Goal: Entertainment & Leisure: Consume media (video, audio)

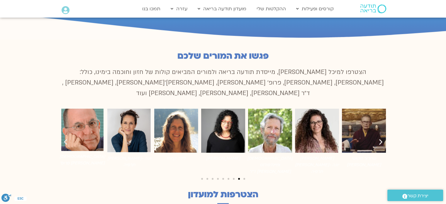
scroll to position [381, 0]
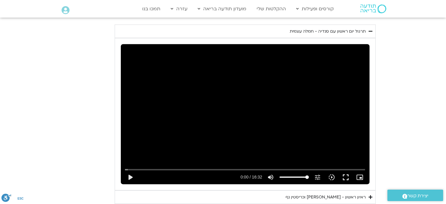
scroll to position [1120, 0]
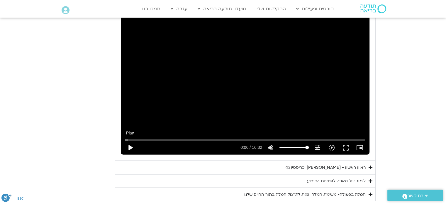
click at [130, 140] on button "play_arrow" at bounding box center [130, 147] width 14 height 14
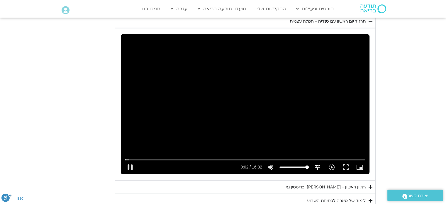
scroll to position [1091, 0]
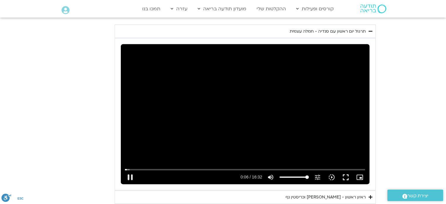
type input "7.076853"
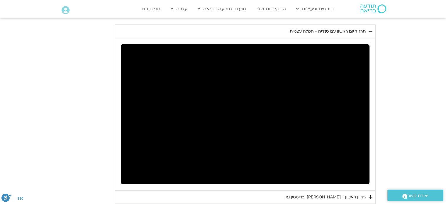
click at [211, 137] on div "Skip Ad pause 0:07 / 16:32 volume_up Mute tune Resolution Auto 240p slow_motion…" at bounding box center [245, 114] width 248 height 140
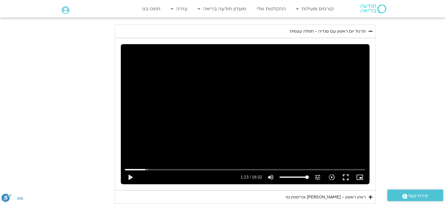
click at [211, 137] on div "Skip Ad play_arrow 1:23 / 16:32 volume_up Mute tune Resolution Auto 240p slow_m…" at bounding box center [245, 114] width 248 height 140
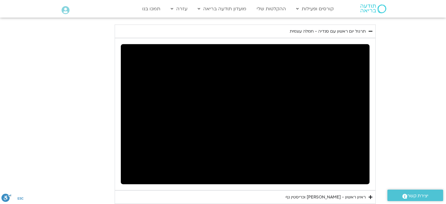
click at [211, 137] on div "Skip Ad pause 1:23 / 16:32 volume_up Mute tune Resolution Auto 240p slow_motion…" at bounding box center [245, 114] width 248 height 140
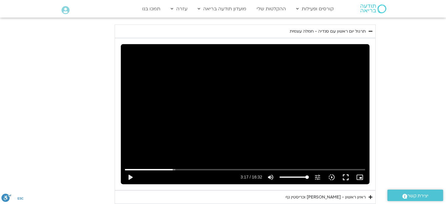
click at [211, 137] on div "Skip Ad play_arrow 3:17 / 16:32 volume_up Mute tune Resolution Auto 240p slow_m…" at bounding box center [245, 114] width 248 height 140
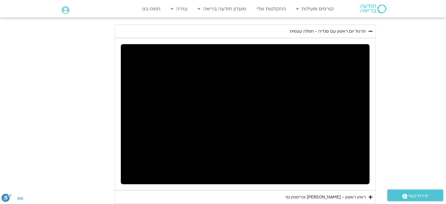
click at [211, 137] on div "Skip Ad pause 3:17 / 16:32 volume_up Mute tune Resolution Auto 240p slow_motion…" at bounding box center [245, 114] width 248 height 140
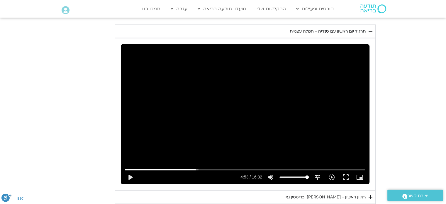
click at [211, 137] on div "Skip Ad play_arrow 4:53 / 16:32 volume_up Mute tune Resolution Auto 240p slow_m…" at bounding box center [245, 114] width 248 height 140
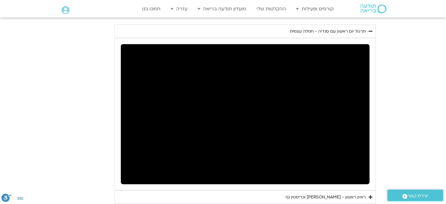
click at [211, 137] on div "Skip Ad pause 4:53 / 16:32 volume_up Mute tune Resolution Auto 240p slow_motion…" at bounding box center [245, 114] width 248 height 140
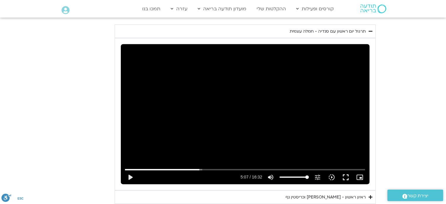
click at [211, 137] on div "Skip Ad play_arrow 5:07 / 16:32 volume_up Mute tune Resolution Auto 240p slow_m…" at bounding box center [245, 114] width 248 height 140
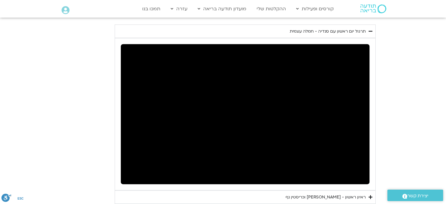
click at [211, 137] on div "Skip Ad pause 5:07 / 16:32 volume_up Mute tune Resolution Auto 240p slow_motion…" at bounding box center [245, 114] width 248 height 140
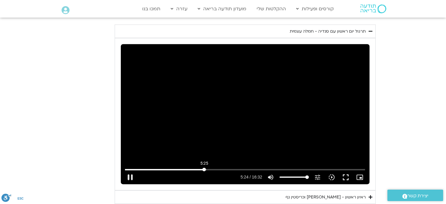
click at [204, 167] on input "Seek" at bounding box center [245, 169] width 240 height 4
click at [421, 157] on section "יום ראשון - חמלה עצמית השבוע שלנו מתחיל מהבסיס, תרגול של חמלה עצמית – נוכחת וקש…" at bounding box center [223, 84] width 446 height 292
click at [293, 121] on div "Skip Ad 5:25 play_arrow 5:24 / 16:32 volume_up Mute tune Resolution Auto 240p s…" at bounding box center [245, 114] width 248 height 140
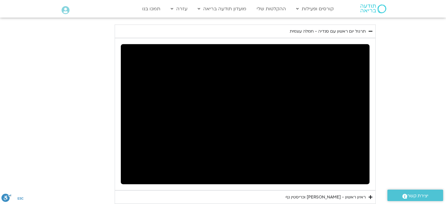
click at [311, 123] on div "Skip Ad 5:25 pause 5:28 / 16:32 volume_up Mute tune Resolution Auto 240p slow_m…" at bounding box center [245, 114] width 248 height 140
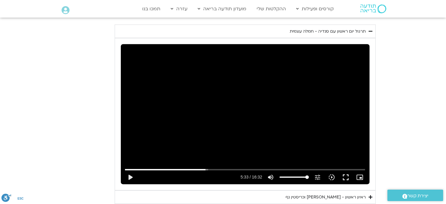
click at [311, 123] on div "Skip Ad 5:25 play_arrow 5:33 / 16:32 volume_up Mute tune Resolution Auto 240p s…" at bounding box center [245, 114] width 248 height 140
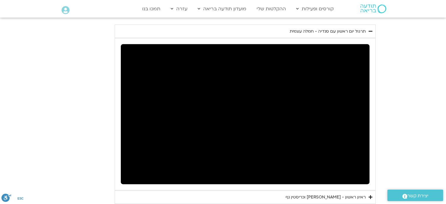
click at [311, 123] on div "Skip Ad 5:25 pause 5:33 / 16:32 volume_up Mute tune Resolution Auto 240p slow_m…" at bounding box center [245, 114] width 248 height 140
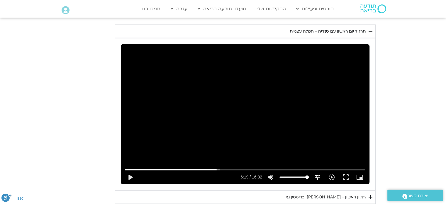
click at [311, 123] on div "Skip Ad 5:25 play_arrow 6:19 / 16:32 volume_up Mute tune Resolution Auto 240p s…" at bounding box center [245, 114] width 248 height 140
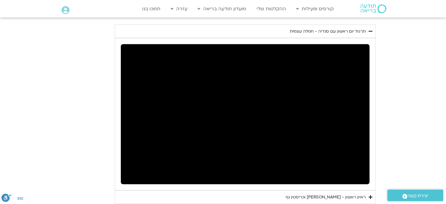
click at [311, 123] on div "Skip Ad 5:25 pause 6:19 / 16:32 volume_up Mute tune Resolution Auto 240p slow_m…" at bounding box center [245, 114] width 248 height 140
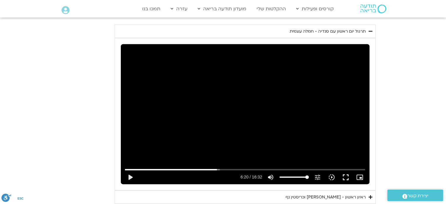
click at [311, 123] on div "Skip Ad 5:25 play_arrow 6:20 / 16:32 volume_up Mute tune Resolution Auto 240p s…" at bounding box center [245, 114] width 248 height 140
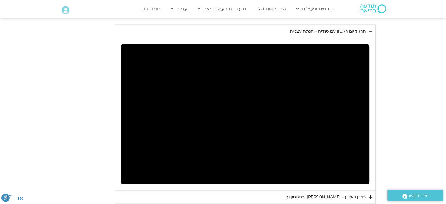
click at [311, 123] on div "Skip Ad 5:25 pause 6:20 / 16:32 volume_up Mute tune Resolution Auto 240p slow_m…" at bounding box center [245, 114] width 248 height 140
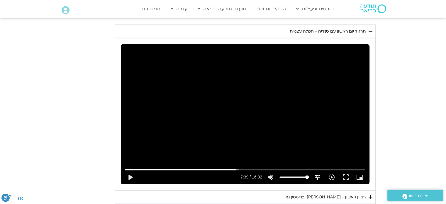
click at [311, 123] on div "Skip Ad 5:25 play_arrow 7:39 / 16:32 volume_up Mute tune Resolution Auto 240p s…" at bounding box center [245, 114] width 248 height 140
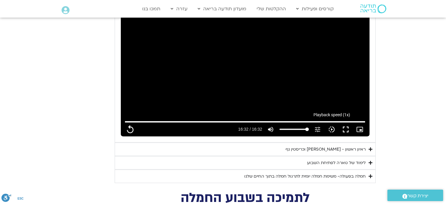
scroll to position [1149, 0]
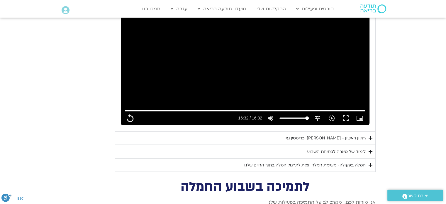
click at [335, 134] on div "ראיון ראשון - [PERSON_NAME] [PERSON_NAME]" at bounding box center [325, 137] width 80 height 7
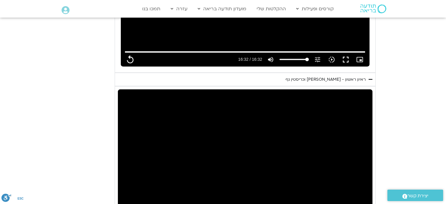
scroll to position [1237, 0]
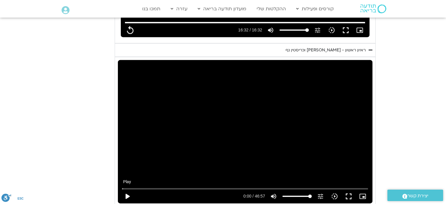
click at [125, 189] on button "play_arrow" at bounding box center [127, 196] width 14 height 14
type input "992.52"
type input "0.061411"
type input "992.52"
type input "0.193304"
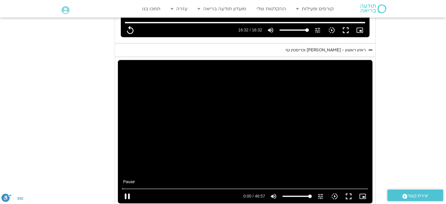
type input "992.52"
type input "0.328898"
type input "992.52"
type input "0.464189"
type input "992.52"
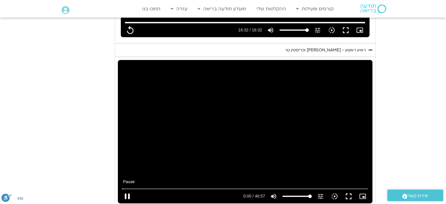
type input "0.595827"
type input "992.52"
type input "0.72694"
type input "992.52"
type input "0.860054"
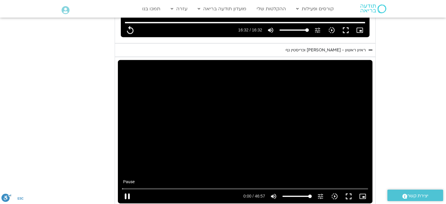
type input "992.52"
type input "0.993836"
type input "992.52"
type input "1.128637"
type input "992.52"
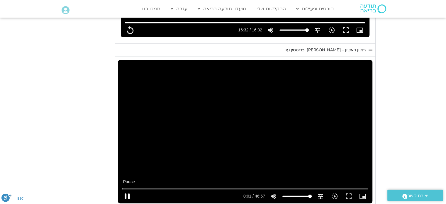
type input "1.261485"
type input "992.52"
type input "1.387412"
type input "992.52"
type input "1.512933"
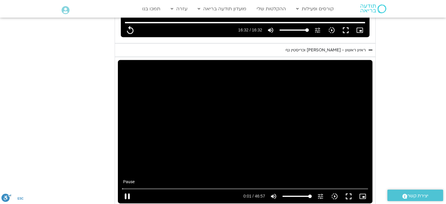
type input "992.52"
type input "1.644252"
type input "992.52"
type input "1.777609"
type input "992.52"
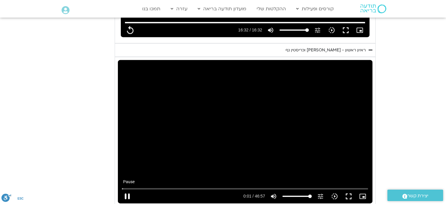
type input "1.913371"
type input "992.52"
type input "2.044638"
type input "992.52"
type input "2.179316"
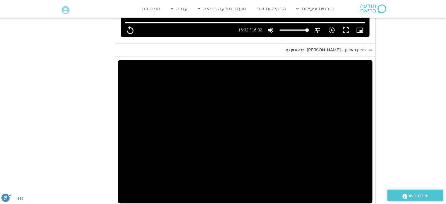
click at [125, 189] on button "pause" at bounding box center [127, 196] width 14 height 14
type input "992.52"
type input "108.964201"
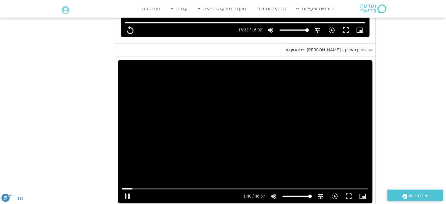
type input "992.52"
type input "109.114116"
type input "992.52"
type input "109.247125"
type input "992.52"
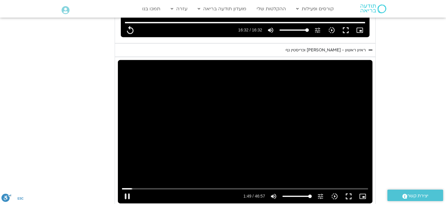
type input "109.311249"
type input "992.52"
type input "109.390661"
type input "992.52"
type input "109.519165"
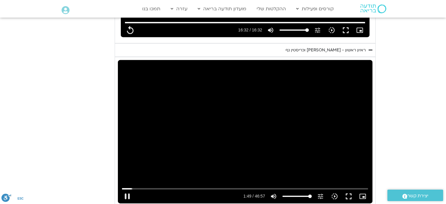
type input "992.52"
click at [202, 168] on div "Skip Ad 0:04 pause 1:49 / 46:57 volume_up Mute tune Resolution Auto 720p slow_m…" at bounding box center [245, 131] width 254 height 143
type input "109.735201"
type input "992.52"
type input "42.6309825327681"
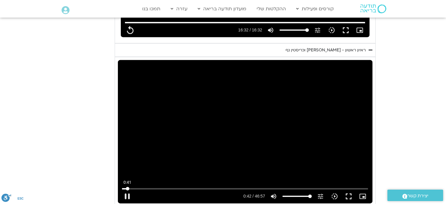
type input "992.52"
type input "75.3388692312355"
type input "992.52"
type input "80.79018368098"
type input "992.52"
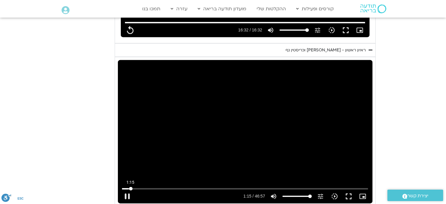
type input "83.5158409058523"
type input "992.52"
type input "86.2414981307246"
type input "992.52"
type input "105.321098704831"
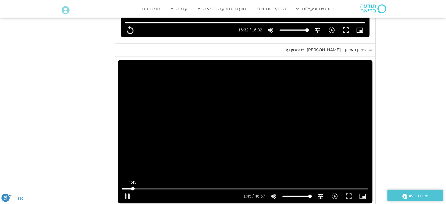
type input "992.52"
type input "108.046755929703"
type input "992.52"
click at [133, 187] on input "Seek" at bounding box center [245, 189] width 246 height 4
type input "108.046755"
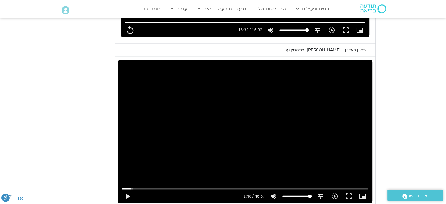
click at [318, 127] on div "Skip Ad 1:56 play_arrow 1:48 / 46:57 volume_up Mute tune Resolution Auto 720p s…" at bounding box center [245, 131] width 254 height 143
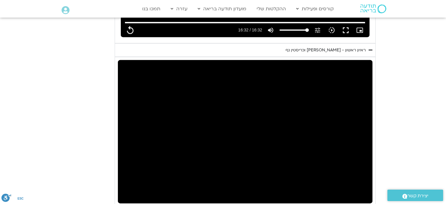
type input "992.52"
click at [318, 127] on div "Skip Ad 1:56 pause 1:48 / 46:57 volume_up Mute tune Resolution Auto 720p slow_m…" at bounding box center [245, 131] width 254 height 143
type input "218.375414"
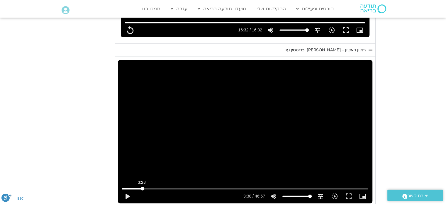
type input "992.52"
type input "203.444758800233"
type input "992.52"
click at [141, 187] on input "Seek" at bounding box center [245, 189] width 246 height 4
type input "203.444758"
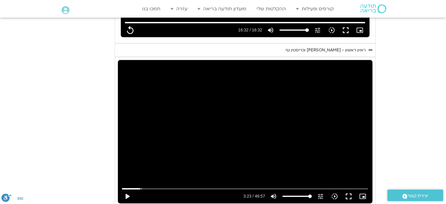
type input "992.52"
click at [313, 147] on div "Skip Ad 18:04 play_arrow 3:23 / 46:57 volume_up Mute tune Resolution Auto 720p …" at bounding box center [245, 131] width 254 height 143
type input "203.456853"
type input "992.52"
type input "203.568263"
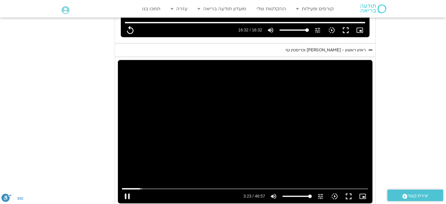
type input "992.52"
type input "203.694117"
type input "992.52"
type input "203.836359"
type input "992.52"
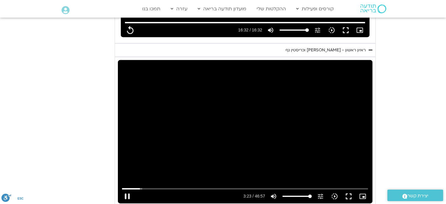
type input "203.961772"
type input "992.52"
type input "204.091566"
type input "992.52"
type input "204.218493"
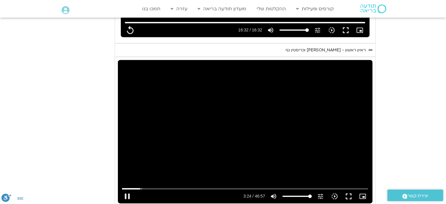
type input "992.52"
type input "204.349499"
type input "992.52"
type input "204.48581"
type input "992.52"
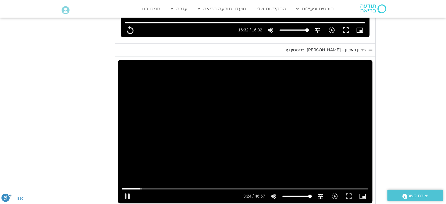
type input "204.616713"
type input "992.52"
type input "204.749663"
type input "992.52"
type input "204.883096"
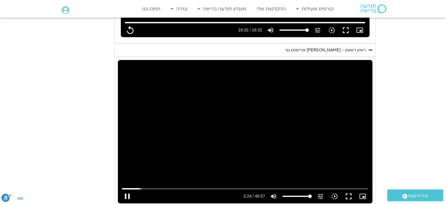
type input "992.52"
type input "205.016003"
type input "992.52"
type input "205.15233"
type input "992.52"
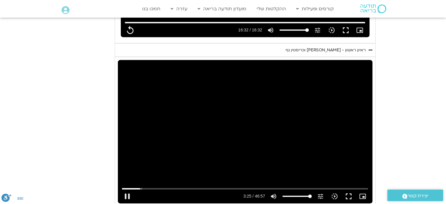
type input "205.28588"
type input "992.52"
type input "205.416823"
type input "992.52"
type input "205.54922"
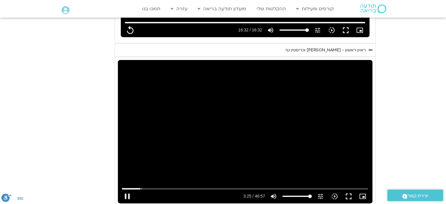
type input "992.52"
type input "205.68598"
type input "992.52"
type input "205.81639"
type input "992.52"
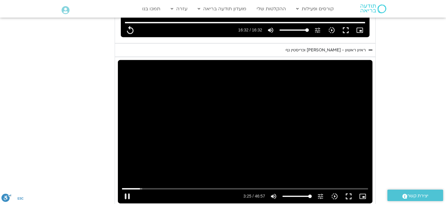
type input "205.948982"
type input "992.52"
type input "206.082805"
type input "992.52"
type input "206.219359"
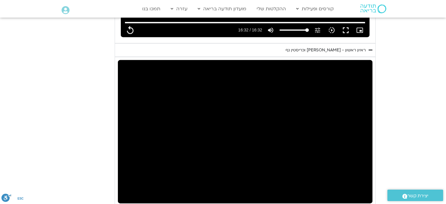
type input "992.52"
click at [313, 147] on div "Skip Ad 18:04 pause 3:26 / 46:57 volume_up Mute tune Resolution Auto 720p slow_…" at bounding box center [245, 131] width 254 height 143
type input "212.787175"
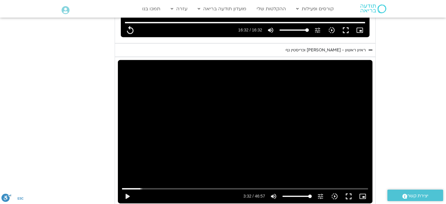
click at [313, 147] on div "Skip Ad 18:04 play_arrow 3:32 / 46:57 volume_up Mute tune Resolution Auto 720p …" at bounding box center [245, 131] width 254 height 143
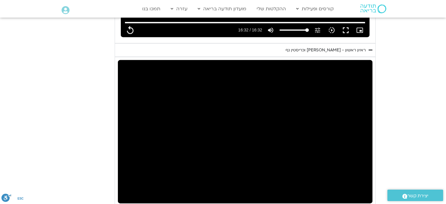
type input "992.52"
click at [313, 147] on div "Skip Ad 18:04 pause 3:32 / 46:57 volume_up Mute tune Resolution Auto 720p slow_…" at bounding box center [245, 131] width 254 height 143
type input "260.971445"
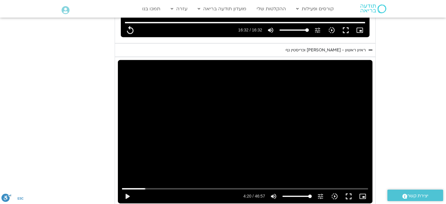
click at [313, 147] on div "Skip Ad 18:04 play_arrow 4:20 / 46:57 volume_up Mute tune Resolution Auto 720p …" at bounding box center [245, 131] width 254 height 143
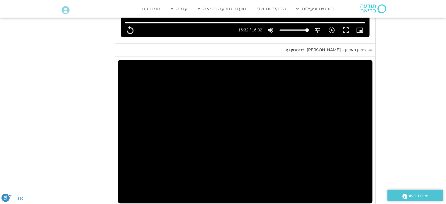
type input "992.52"
click at [313, 147] on div "Skip Ad 18:04 pause 4:20 / 46:57 volume_up Mute tune Resolution Auto 720p slow_…" at bounding box center [245, 131] width 254 height 143
type input "330.032678"
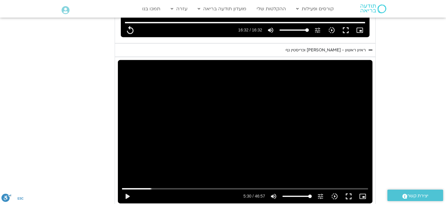
type input "992.52"
click at [318, 132] on div "Skip Ad 18:04 play_arrow 5:30 / 46:57 volume_up Mute tune Resolution Auto 720p …" at bounding box center [245, 131] width 254 height 143
type input "330.032707"
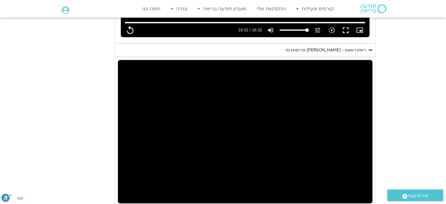
type input "992.52"
click at [318, 132] on div "Skip Ad 18:04 pause 5:30 / 46:57 volume_up Mute tune Resolution Auto 720p slow_…" at bounding box center [245, 131] width 254 height 143
type input "335.470479"
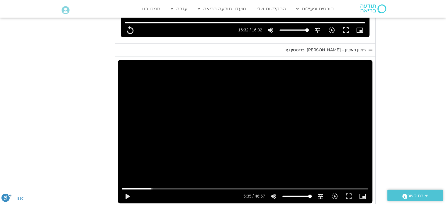
click at [318, 132] on div "Skip Ad 18:04 play_arrow 5:35 / 46:57 volume_up Mute tune Resolution Auto 720p …" at bounding box center [245, 131] width 254 height 143
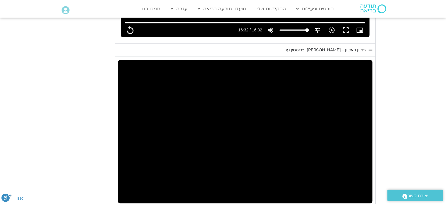
type input "992.52"
click at [318, 132] on div "Skip Ad 18:04 pause 5:35 / 46:57 volume_up Mute tune Resolution Auto 720p slow_…" at bounding box center [245, 131] width 254 height 143
type input "389.322753"
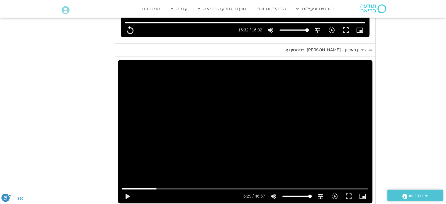
click at [318, 132] on div "Skip Ad 18:04 play_arrow 6:29 / 46:57 volume_up Mute tune Resolution Auto 720p …" at bounding box center [245, 131] width 254 height 143
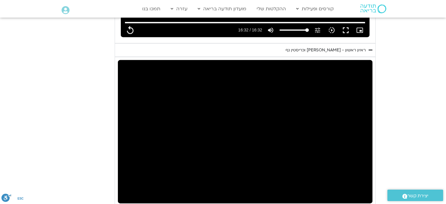
type input "992.52"
click at [318, 132] on div "Skip Ad 18:04 pause 6:29 / 46:57 volume_up Mute tune Resolution Auto 720p slow_…" at bounding box center [245, 131] width 254 height 143
type input "392.045119"
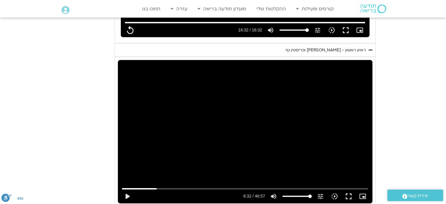
click at [318, 132] on div "Skip Ad 18:04 play_arrow 6:32 / 46:57 volume_up Mute tune Resolution Auto 720p …" at bounding box center [245, 131] width 254 height 143
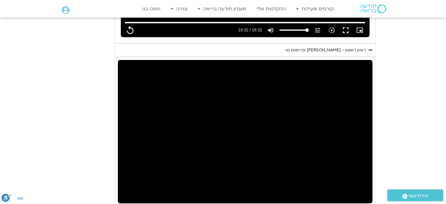
type input "992.52"
click at [318, 132] on div "Skip Ad 18:04 pause 6:32 / 46:57 volume_up Mute tune Resolution Auto 720p slow_…" at bounding box center [245, 131] width 254 height 143
type input "419.436132"
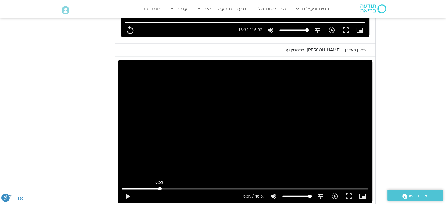
type input "992.52"
type input "399.692078991037"
type input "992.52"
type input "386.063792866676"
type input "992.52"
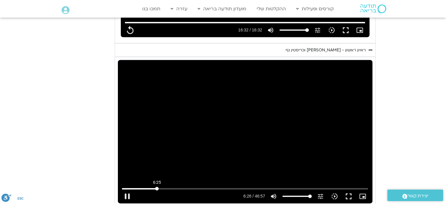
click at [157, 187] on input "Seek" at bounding box center [245, 189] width 246 height 4
type input "386.063792"
click at [260, 159] on div "Skip Ad 26:42 play_arrow 6:26 / 46:57 volume_up Mute tune Resolution Auto 720p …" at bounding box center [245, 131] width 254 height 143
type input "992.52"
type input "386.078024"
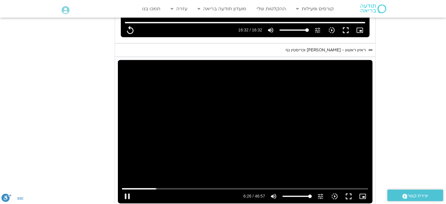
type input "992.52"
type input "386.173551"
type input "992.52"
type input "386.302201"
type input "992.52"
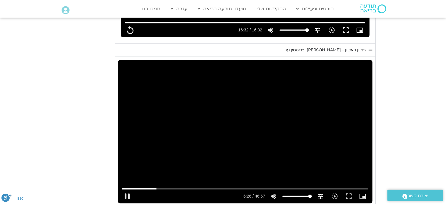
type input "386.549477"
type input "992.52"
type input "386.68159"
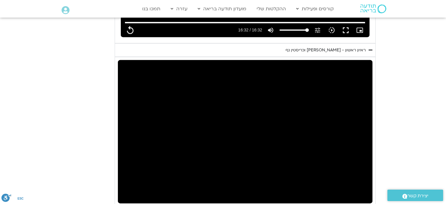
type input "992.52"
type input "433.498936"
type input "992.52"
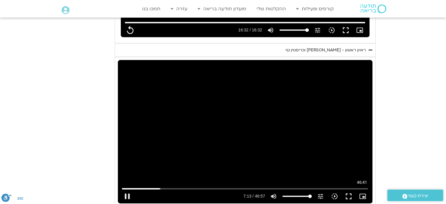
type input "433.665255"
type input "992.52"
type input "433.748236"
type input "992.52"
type input "433.932489"
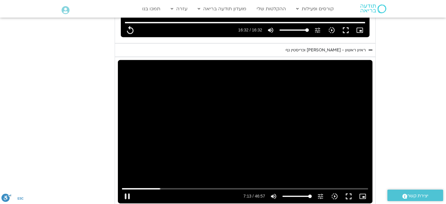
type input "992.52"
type input "433.965677"
type input "992.52"
type input "434.071131"
type input "992.52"
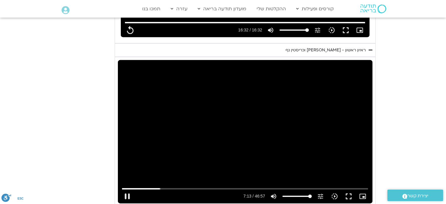
type input "434.202107"
type input "992.52"
type input "434.448486"
type input "992.52"
type input "434.549543"
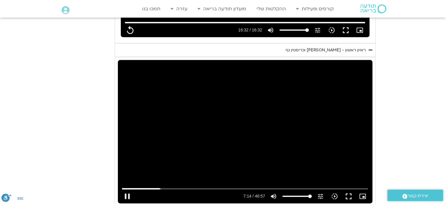
type input "992.52"
type input "434.615403"
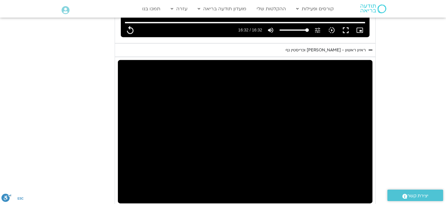
type input "992.52"
type input "449.648791"
type input "992.52"
type input "449.716418"
type input "992.52"
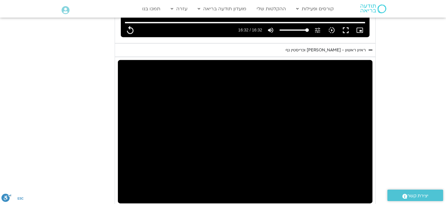
type input "449.787578"
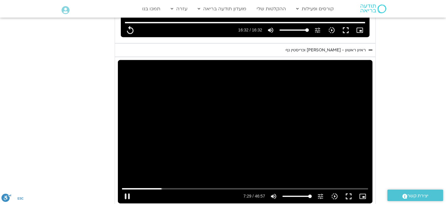
type input "992.52"
type input "449.919868"
type input "992.52"
type input "450.054072"
type input "992.52"
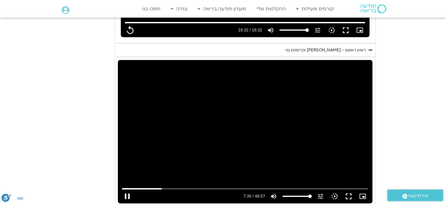
type input "450.188948"
type input "992.52"
type input "450.321263"
type input "992.52"
type input "450.45531"
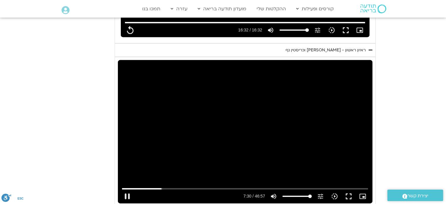
type input "992.52"
type input "450.584981"
type input "992.52"
type input "450.719692"
type input "992.52"
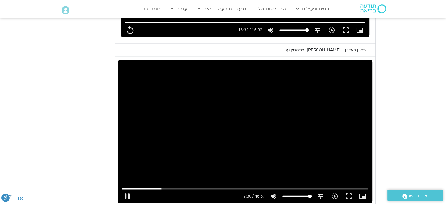
type input "450.84984"
type input "992.52"
type input "450.985748"
type input "992.52"
type input "451.11833"
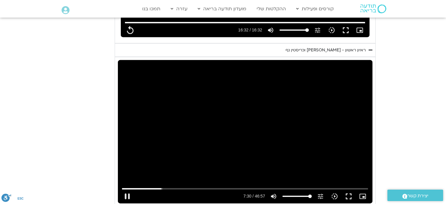
type input "992.52"
type input "451.250875"
type input "992.52"
type input "451.382618"
type input "992.52"
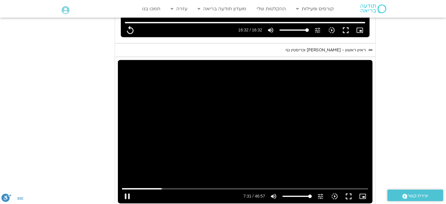
type input "451.51737"
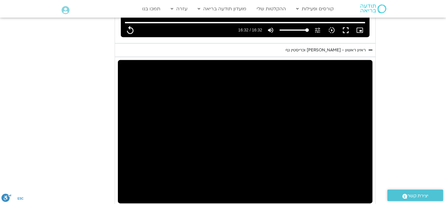
click at [355, 166] on div "Skip Ad 46:41 pause 7:32 / 46:57 volume_up Mute tune Resolution Auto 720p slow_…" at bounding box center [245, 131] width 254 height 143
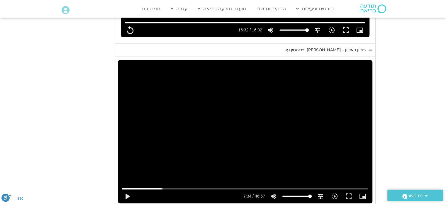
click at [355, 166] on div "Skip Ad 46:41 play_arrow 7:34 / 46:57 volume_up Mute tune Resolution Auto 720p …" at bounding box center [245, 131] width 254 height 143
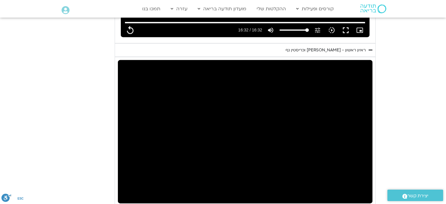
click at [355, 166] on div "Skip Ad 46:41 pause 7:34 / 46:57 volume_up Mute tune Resolution Auto 720p slow_…" at bounding box center [245, 131] width 254 height 143
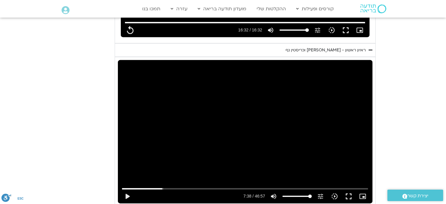
click at [355, 166] on div "Skip Ad 46:41 play_arrow 7:38 / 46:57 volume_up Mute tune Resolution Auto 720p …" at bounding box center [245, 131] width 254 height 143
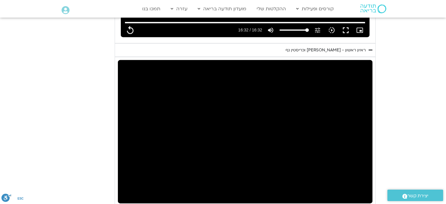
click at [355, 166] on div "Skip Ad 46:41 pause 7:38 / 46:57 volume_up Mute tune Resolution Auto 720p slow_…" at bounding box center [245, 131] width 254 height 143
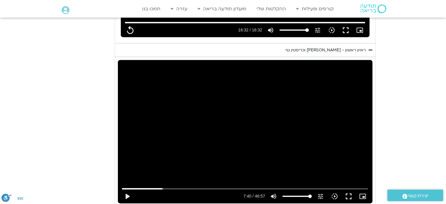
click at [355, 166] on div "Skip Ad 46:41 play_arrow 7:40 / 46:57 volume_up Mute tune Resolution Auto 720p …" at bounding box center [245, 131] width 254 height 143
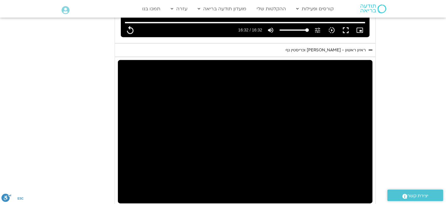
click at [355, 166] on div "Skip Ad 46:41 pause 7:40 / 46:57 volume_up Mute tune Resolution Auto 720p slow_…" at bounding box center [245, 131] width 254 height 143
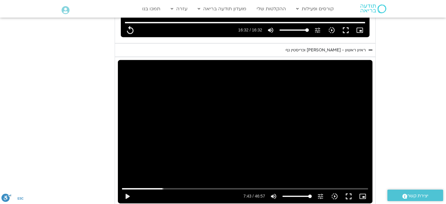
click at [355, 166] on div "Skip Ad 46:41 play_arrow 7:43 / 46:57 volume_up Mute tune Resolution Auto 720p …" at bounding box center [245, 131] width 254 height 143
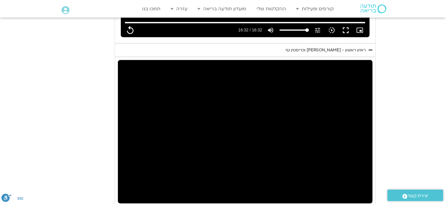
click at [355, 166] on div "Skip Ad 46:41 pause 7:43 / 46:57 volume_up Mute tune Resolution Auto 720p slow_…" at bounding box center [245, 131] width 254 height 143
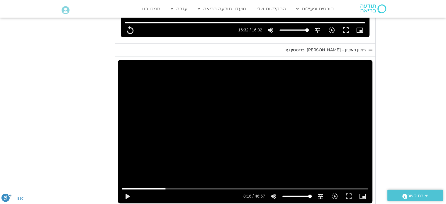
click at [355, 166] on div "Skip Ad 46:41 play_arrow 8:16 / 46:57 volume_up Mute tune Resolution Auto 720p …" at bounding box center [245, 131] width 254 height 143
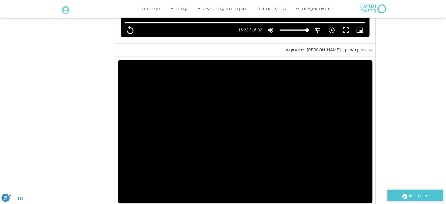
click at [355, 166] on div "Skip Ad 46:41 pause 8:16 / 46:57 volume_up Mute tune Resolution Auto 720p slow_…" at bounding box center [245, 131] width 254 height 143
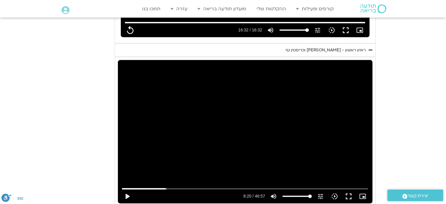
click at [355, 166] on div "Skip Ad 46:41 play_arrow 8:20 / 46:57 volume_up Mute tune Resolution Auto 720p …" at bounding box center [245, 131] width 254 height 143
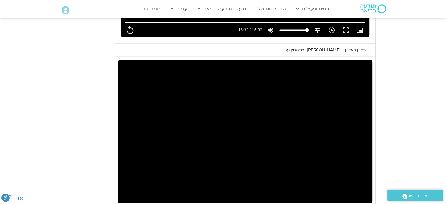
click at [355, 166] on div "Skip Ad 46:41 pause 8:20 / 46:57 volume_up Mute tune Resolution Auto 720p slow_…" at bounding box center [245, 131] width 254 height 143
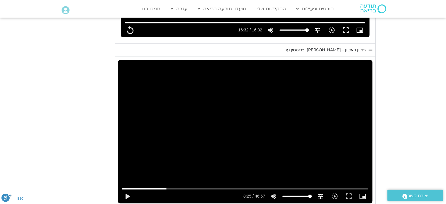
click at [355, 166] on div "Skip Ad 46:41 play_arrow 8:25 / 46:57 volume_up Mute tune Resolution Auto 720p …" at bounding box center [245, 131] width 254 height 143
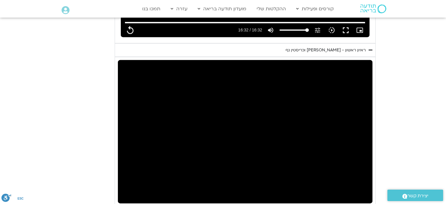
click at [355, 166] on div "Skip Ad 46:41 pause 8:25 / 46:57 volume_up Mute tune Resolution Auto 720p slow_…" at bounding box center [245, 131] width 254 height 143
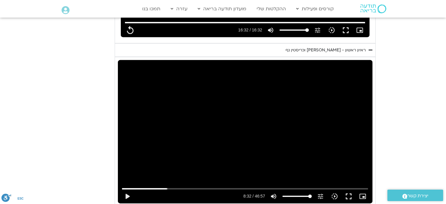
click at [355, 166] on div "Skip Ad 46:41 play_arrow 8:32 / 46:57 volume_up Mute tune Resolution Auto 720p …" at bounding box center [245, 131] width 254 height 143
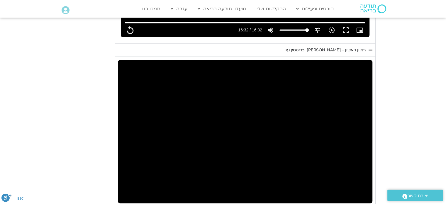
click at [355, 166] on div "Skip Ad 46:41 pause 8:32 / 46:57 volume_up Mute tune Resolution Auto 720p slow_…" at bounding box center [245, 131] width 254 height 143
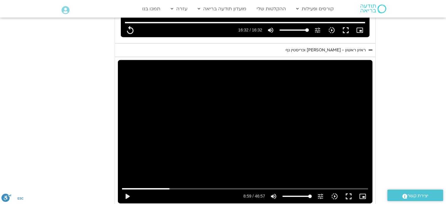
click at [355, 166] on div "Skip Ad 46:41 play_arrow 8:59 / 46:57 volume_up Mute tune Resolution Auto 720p …" at bounding box center [245, 131] width 254 height 143
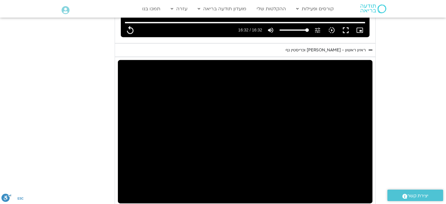
click at [355, 166] on div "Skip Ad 46:41 pause 8:59 / 46:57 volume_up Mute tune Resolution Auto 720p slow_…" at bounding box center [245, 131] width 254 height 143
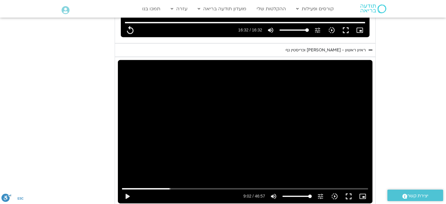
click at [355, 166] on div "Skip Ad 46:41 play_arrow 9:02 / 46:57 volume_up Mute tune Resolution Auto 720p …" at bounding box center [245, 131] width 254 height 143
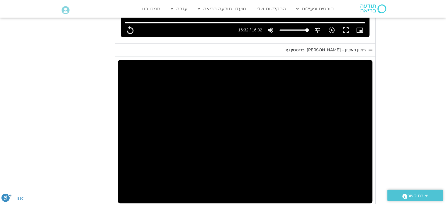
click at [355, 166] on div "Skip Ad 46:41 pause 9:02 / 46:57 volume_up Mute tune Resolution Auto 720p slow_…" at bounding box center [245, 131] width 254 height 143
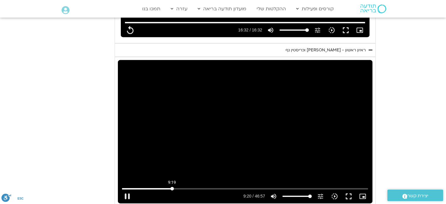
click at [172, 187] on input "Seek" at bounding box center [245, 189] width 246 height 4
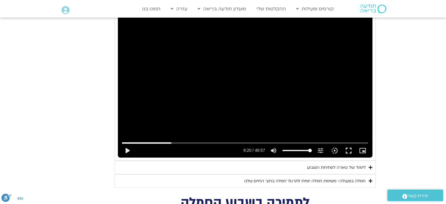
scroll to position [1269, 0]
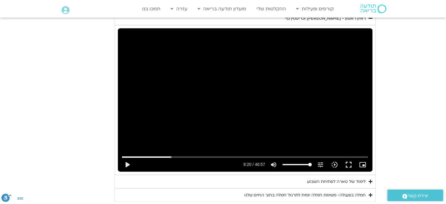
click at [274, 85] on div "Skip Ad 9:19 play_arrow 9:20 / 46:57 volume_up Mute tune Resolution Auto 720p s…" at bounding box center [245, 99] width 254 height 143
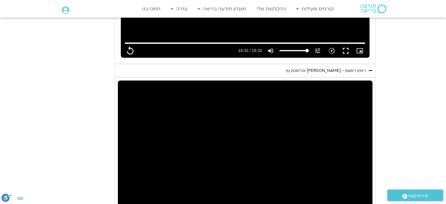
scroll to position [1267, 0]
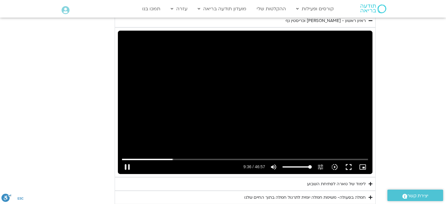
click at [298, 113] on div "Skip Ad 9:19 pause 9:36 / 46:57 volume_up Mute tune Resolution Auto 720p slow_m…" at bounding box center [245, 102] width 254 height 143
click at [170, 157] on input "Seek" at bounding box center [245, 159] width 246 height 4
click at [370, 101] on div "Skip Ad 9:26 play_arrow 9:04 / 46:57 volume_up Mute tune Resolution Auto 720p s…" at bounding box center [245, 102] width 254 height 143
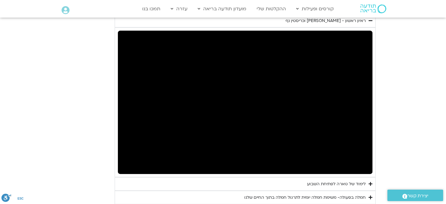
click at [339, 104] on div "Skip Ad 9:26 pause 9:07 / 46:57 volume_up Mute tune Resolution Auto 720p slow_m…" at bounding box center [245, 102] width 254 height 143
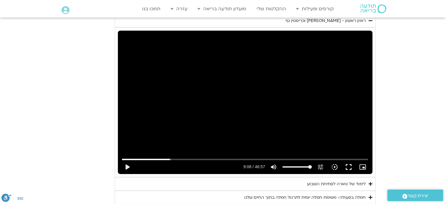
click at [316, 95] on div "Skip Ad 9:26 play_arrow 9:08 / 46:57 volume_up Mute tune Resolution Auto 720p s…" at bounding box center [245, 102] width 254 height 143
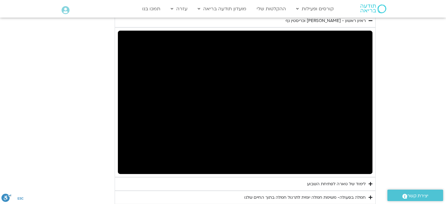
click at [320, 95] on div "Skip Ad 9:26 pause 9:17 / 46:57 volume_up Mute tune Resolution Auto 720p slow_m…" at bounding box center [245, 102] width 254 height 143
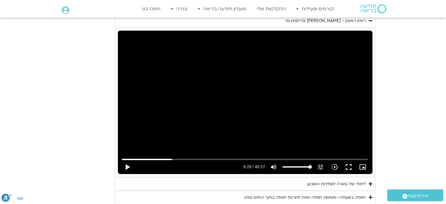
click at [320, 95] on div "Skip Ad 9:26 play_arrow 9:28 / 46:57 volume_up Mute tune Resolution Auto 720p s…" at bounding box center [245, 102] width 254 height 143
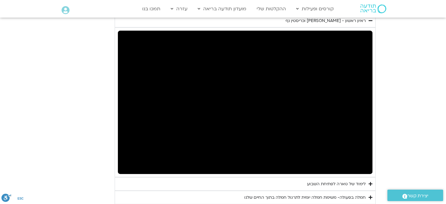
click at [320, 95] on div "Skip Ad 9:26 pause 9:28 / 46:57 volume_up Mute tune Resolution Auto 720p slow_m…" at bounding box center [245, 102] width 254 height 143
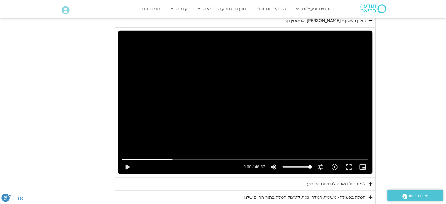
click at [320, 95] on div "Skip Ad 9:26 play_arrow 9:30 / 46:57 volume_up Mute tune Resolution Auto 720p s…" at bounding box center [245, 102] width 254 height 143
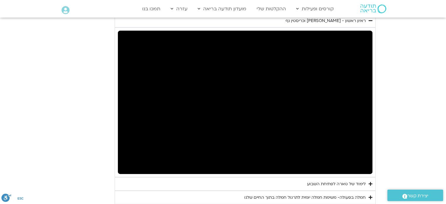
click at [320, 95] on div "Skip Ad 9:26 pause 9:30 / 46:57 volume_up Mute tune Resolution Auto 720p slow_m…" at bounding box center [245, 102] width 254 height 143
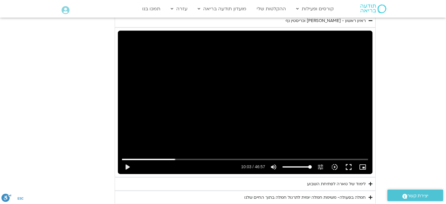
click at [320, 95] on div "Skip Ad 9:26 play_arrow 10:03 / 46:57 volume_up Mute tune Resolution Auto 720p …" at bounding box center [245, 102] width 254 height 143
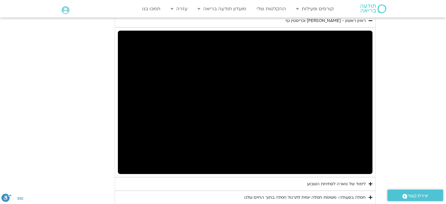
click at [320, 95] on div "Skip Ad 9:26 pause 10:03 / 46:57 volume_up Mute tune Resolution Auto 720p slow_…" at bounding box center [245, 102] width 254 height 143
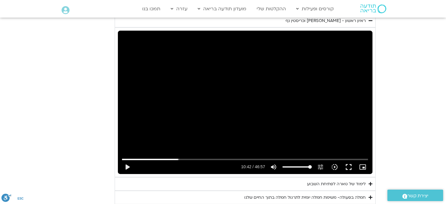
click at [320, 95] on div "Skip Ad 9:26 play_arrow 10:42 / 46:57 volume_up Mute tune Resolution Auto 720p …" at bounding box center [245, 102] width 254 height 143
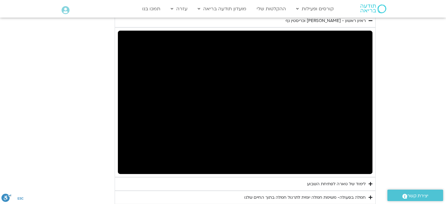
click at [320, 95] on div "Skip Ad 9:26 pause 10:42 / 46:57 volume_up Mute tune Resolution Auto 720p slow_…" at bounding box center [245, 102] width 254 height 143
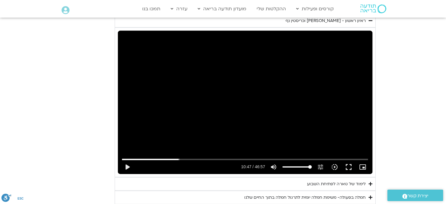
click at [320, 95] on div "Skip Ad 9:26 play_arrow 10:47 / 46:57 volume_up Mute tune Resolution Auto 720p …" at bounding box center [245, 102] width 254 height 143
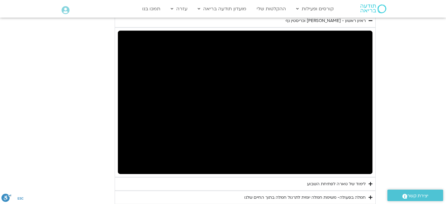
click at [320, 95] on div "Skip Ad 9:26 pause 10:47 / 46:57 volume_up Mute tune Resolution Auto 720p slow_…" at bounding box center [245, 102] width 254 height 143
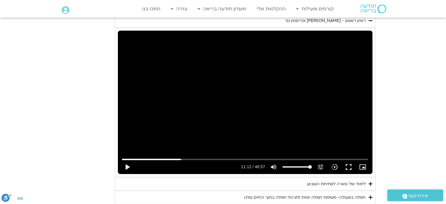
click at [320, 95] on div "Skip Ad 9:26 play_arrow 11:12 / 46:57 volume_up Mute tune Resolution Auto 720p …" at bounding box center [245, 102] width 254 height 143
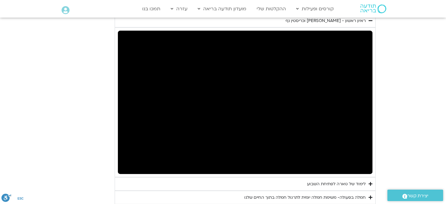
click at [320, 95] on div "Skip Ad 9:26 pause 11:12 / 46:57 volume_up Mute tune Resolution Auto 720p slow_…" at bounding box center [245, 102] width 254 height 143
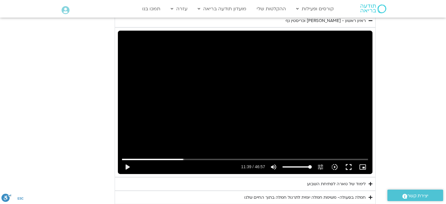
click at [320, 95] on div "Skip Ad 9:26 play_arrow 11:39 / 46:57 volume_up Mute tune Resolution Auto 720p …" at bounding box center [245, 102] width 254 height 143
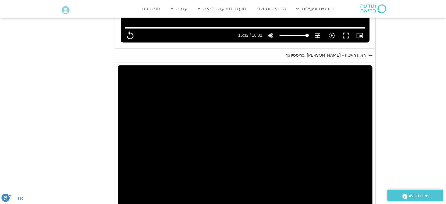
scroll to position [1264, 0]
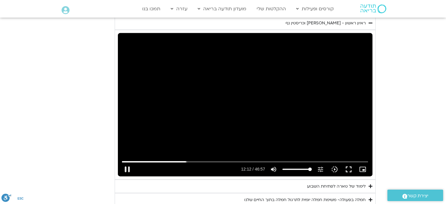
click at [299, 93] on div "Skip Ad 15:27 pause 12:12 / 46:57 volume_up Mute tune Resolution Auto 720p slow…" at bounding box center [245, 104] width 254 height 143
click at [186, 160] on input "Seek" at bounding box center [245, 162] width 246 height 4
click at [225, 126] on div "Skip Ad 12:13 play_arrow 12:04 / 46:57 volume_up Mute tune Resolution Auto 720p…" at bounding box center [245, 104] width 254 height 143
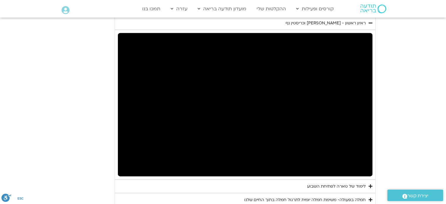
click at [225, 126] on div "Skip Ad 12:13 pause 12:06 / 46:57 volume_up Mute tune Resolution Auto 720p slow…" at bounding box center [245, 104] width 254 height 143
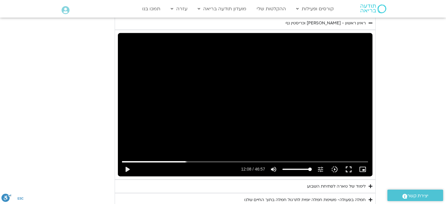
click at [225, 126] on div "Skip Ad 12:13 play_arrow 12:08 / 46:57 volume_up Mute tune Resolution Auto 720p…" at bounding box center [245, 104] width 254 height 143
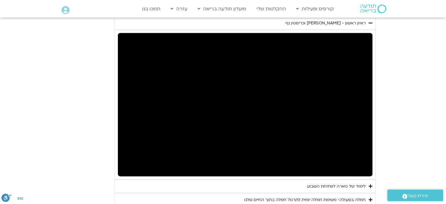
click at [225, 126] on div "Skip Ad 12:13 pause 12:08 / 46:57 volume_up Mute tune Resolution Auto 720p slow…" at bounding box center [245, 104] width 254 height 143
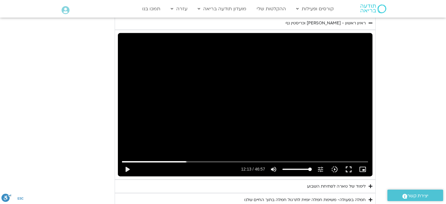
click at [225, 126] on div "Skip Ad 12:13 play_arrow 12:13 / 46:57 volume_up Mute tune Resolution Auto 720p…" at bounding box center [245, 104] width 254 height 143
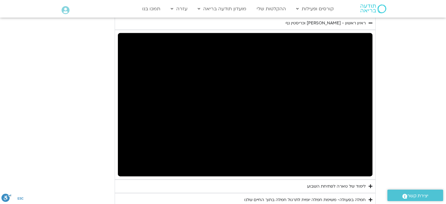
click at [225, 126] on div "Skip Ad 12:13 pause 12:13 / 46:57 volume_up Mute tune Resolution Auto 720p slow…" at bounding box center [245, 104] width 254 height 143
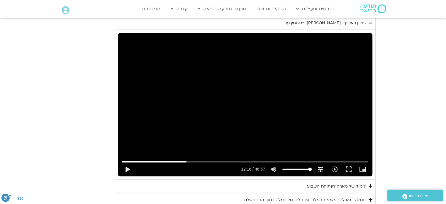
click at [225, 126] on div "Skip Ad 12:13 play_arrow 12:16 / 46:57 volume_up Mute tune Resolution Auto 720p…" at bounding box center [245, 104] width 254 height 143
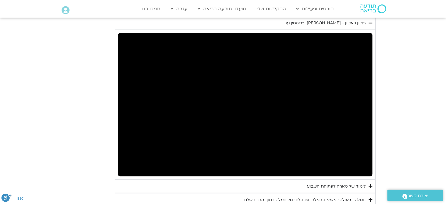
click at [225, 126] on div "Skip Ad 12:13 pause 12:16 / 46:57 volume_up Mute tune Resolution Auto 720p slow…" at bounding box center [245, 104] width 254 height 143
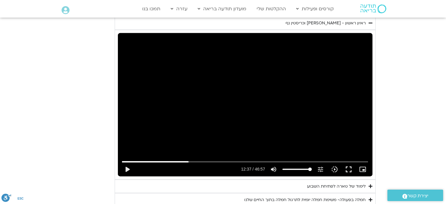
click at [225, 126] on div "Skip Ad 12:13 play_arrow 12:37 / 46:57 volume_up Mute tune Resolution Auto 720p…" at bounding box center [245, 104] width 254 height 143
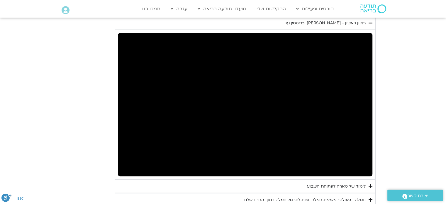
click at [225, 126] on div "Skip Ad 12:13 pause 12:37 / 46:57 volume_up Mute tune Resolution Auto 720p slow…" at bounding box center [245, 104] width 254 height 143
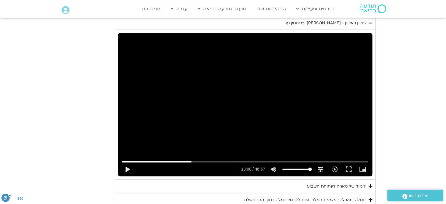
click at [225, 126] on div "Skip Ad 12:13 play_arrow 13:08 / 46:57 volume_up Mute tune Resolution Auto 720p…" at bounding box center [245, 104] width 254 height 143
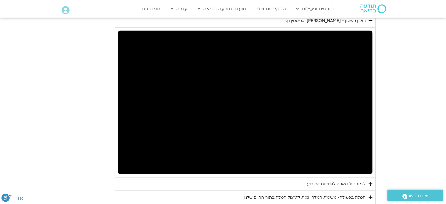
scroll to position [1237, 0]
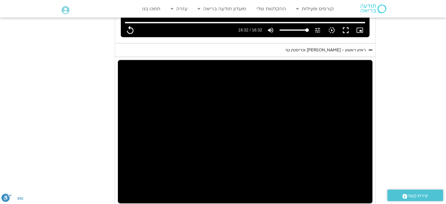
click at [387, 153] on section "יום ראשון - חמלה עצמית השבוע שלנו מתחיל מהבסיס, תרגול של חמלה עצמית – נוכחת וקש…" at bounding box center [223, 12] width 446 height 442
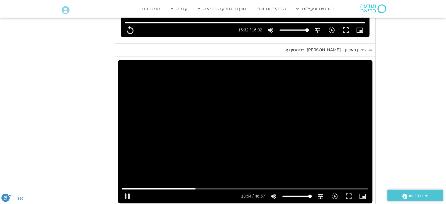
click at [343, 141] on div "Skip Ad 12:13 pause 13:54 / 46:57 volume_up Mute tune Resolution Auto 720p slow…" at bounding box center [245, 131] width 254 height 143
click at [100, 12] on div "Main Menu אזור אישי הזמנות התנתקות פרטי המורה הוספת אירוע" at bounding box center [86, 10] width 49 height 9
click at [259, 99] on div "Skip Ad 12:13 play_arrow 13:54 / 46:57 volume_up Mute tune Resolution Auto 720p…" at bounding box center [245, 131] width 254 height 143
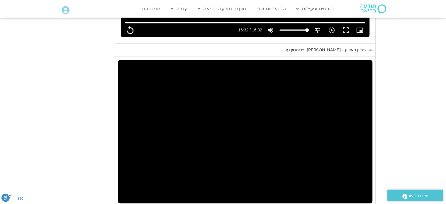
click at [259, 99] on div "Skip Ad 12:13 pause 13:56 / 46:57 volume_up Mute tune Resolution Auto 720p slow…" at bounding box center [245, 131] width 254 height 143
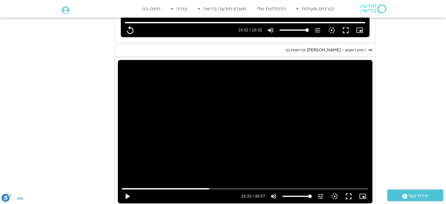
click at [259, 99] on div "Skip Ad 12:13 play_arrow 16:33 / 46:57 volume_up Mute tune Resolution Auto 720p…" at bounding box center [245, 131] width 254 height 143
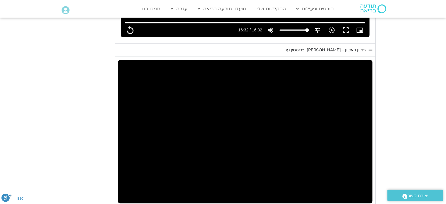
click at [259, 99] on div "Skip Ad 12:13 pause 16:33 / 46:57 volume_up Mute tune Resolution Auto 720p slow…" at bounding box center [245, 131] width 254 height 143
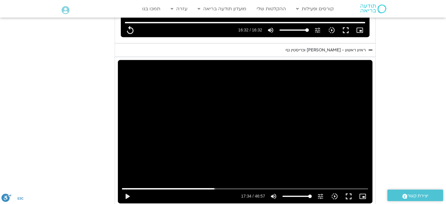
click at [259, 99] on div "Skip Ad 12:13 play_arrow 17:34 / 46:57 volume_up Mute tune Resolution Auto 720p…" at bounding box center [245, 131] width 254 height 143
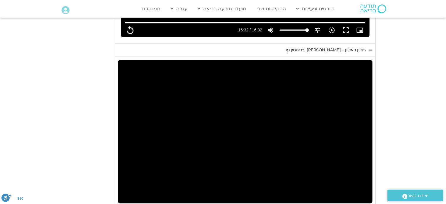
click at [130, 43] on summary "ראיון ראשון - [PERSON_NAME] [PERSON_NAME]" at bounding box center [245, 49] width 261 height 13
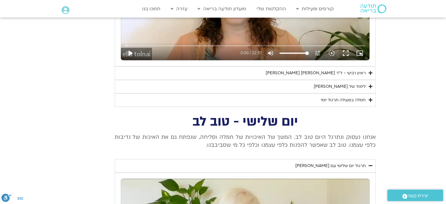
scroll to position [439, 0]
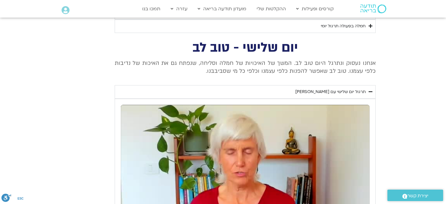
click at [66, 15] on div at bounding box center [66, 10] width 8 height 9
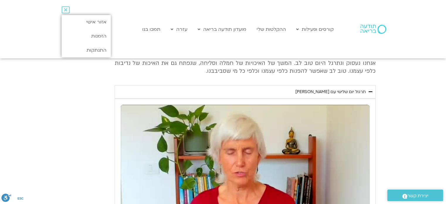
click at [66, 15] on div at bounding box center [66, 10] width 8 height 9
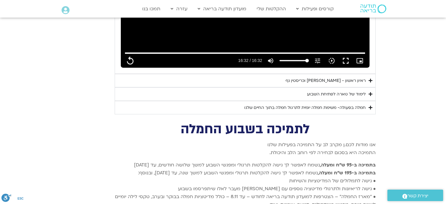
scroll to position [1201, 0]
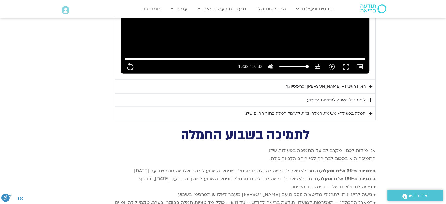
click at [322, 83] on div "ראיון ראשון - [PERSON_NAME] [PERSON_NAME]" at bounding box center [325, 86] width 80 height 7
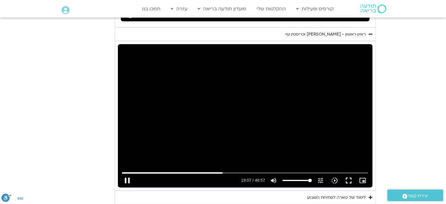
scroll to position [1260, 0]
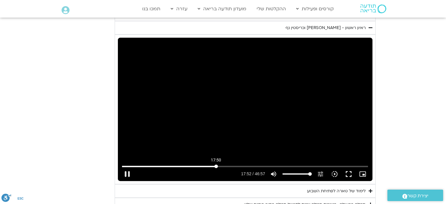
drag, startPoint x: 222, startPoint y: 156, endPoint x: 216, endPoint y: 156, distance: 6.2
click at [216, 164] on input "Seek" at bounding box center [245, 166] width 246 height 4
click at [333, 106] on div "Skip Ad 17:50 pause 18:36 / 46:57 volume_up Mute tune Resolution Auto 720p slow…" at bounding box center [245, 109] width 254 height 143
click at [333, 106] on div "Skip Ad 17:50 play_arrow 18:36 / 46:57 volume_up Mute tune Resolution Auto 720p…" at bounding box center [245, 109] width 254 height 143
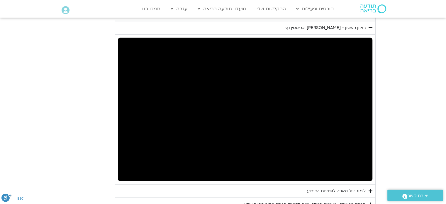
click at [333, 106] on div "Skip Ad 17:50 pause 18:36 / 46:57 volume_up Mute tune Resolution Auto 720p slow…" at bounding box center [245, 109] width 254 height 143
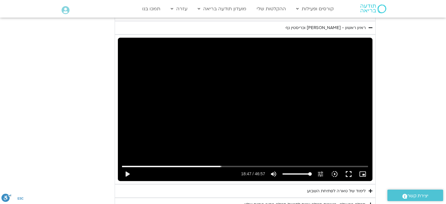
click at [333, 106] on div "Skip Ad 17:50 play_arrow 18:47 / 46:57 volume_up Mute tune Resolution Auto 720p…" at bounding box center [245, 109] width 254 height 143
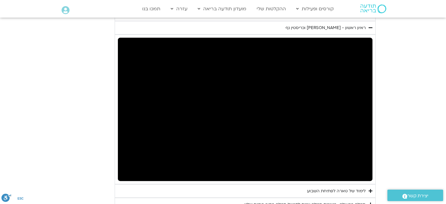
click at [333, 106] on div "Skip Ad 17:50 pause 18:47 / 46:57 volume_up Mute tune Resolution Auto 720p slow…" at bounding box center [245, 109] width 254 height 143
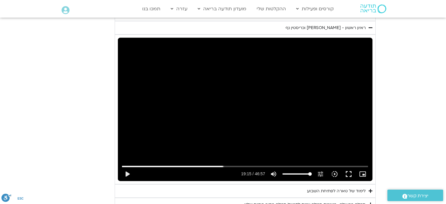
click at [333, 106] on div "Skip Ad 17:50 play_arrow 19:15 / 46:57 volume_up Mute tune Resolution Auto 720p…" at bounding box center [245, 109] width 254 height 143
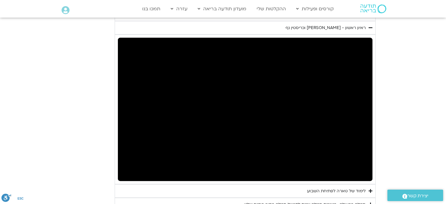
click at [333, 106] on div "Skip Ad 17:50 pause 19:15 / 46:57 volume_up Mute tune Resolution Auto 720p slow…" at bounding box center [245, 109] width 254 height 143
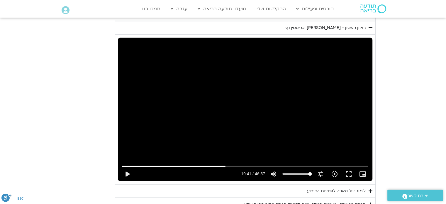
click at [333, 106] on div "Skip Ad 17:50 play_arrow 19:41 / 46:57 volume_up Mute tune Resolution Auto 720p…" at bounding box center [245, 109] width 254 height 143
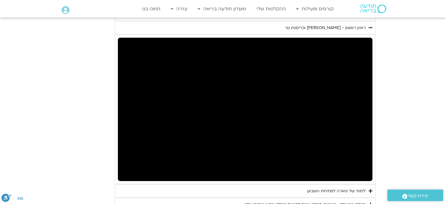
click at [333, 106] on div "Skip Ad 17:50 pause 19:41 / 46:57 volume_up Mute tune Resolution Auto 720p slow…" at bounding box center [245, 109] width 254 height 143
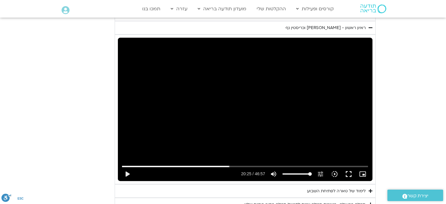
click at [333, 106] on div "Skip Ad 17:50 play_arrow 20:25 / 46:57 volume_up Mute tune Resolution Auto 720p…" at bounding box center [245, 109] width 254 height 143
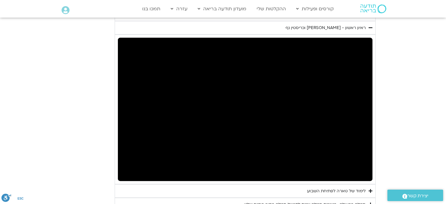
click at [333, 106] on div "Skip Ad 17:50 pause 20:25 / 46:57 volume_up Mute tune Resolution Auto 720p slow…" at bounding box center [245, 109] width 254 height 143
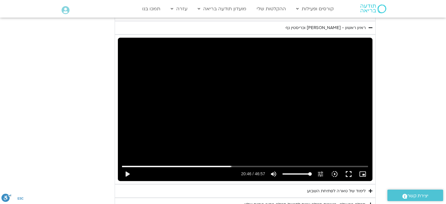
click at [333, 106] on div "Skip Ad 17:50 play_arrow 20:46 / 46:57 volume_up Mute tune Resolution Auto 720p…" at bounding box center [245, 109] width 254 height 143
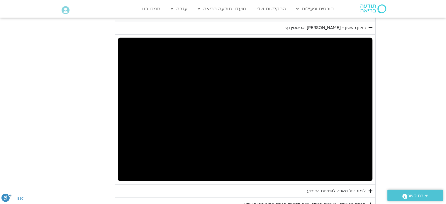
click at [333, 106] on div "Skip Ad 17:50 pause 20:46 / 46:57 volume_up Mute tune Resolution Auto 720p slow…" at bounding box center [245, 109] width 254 height 143
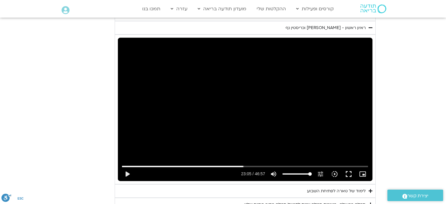
click at [333, 106] on div "Skip Ad 17:50 play_arrow 23:05 / 46:57 volume_up Mute tune Resolution Auto 720p…" at bounding box center [245, 109] width 254 height 143
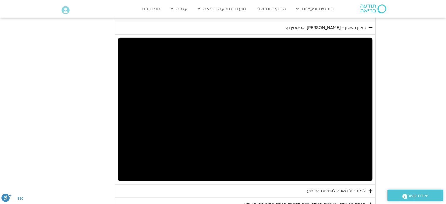
click at [333, 95] on div "Skip Ad 17:50 pause 24:07 / 46:57 volume_up Mute tune Resolution Auto 720p slow…" at bounding box center [245, 109] width 254 height 143
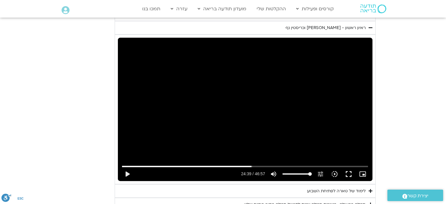
click at [333, 95] on div "Skip Ad 17:50 play_arrow 24:39 / 46:57 volume_up Mute tune Resolution Auto 720p…" at bounding box center [245, 109] width 254 height 143
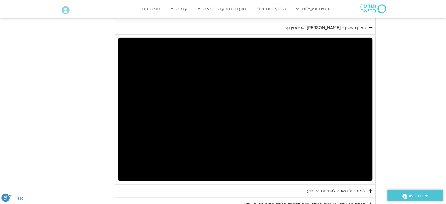
click at [333, 95] on div "Skip Ad 17:50 pause 24:39 / 46:57 volume_up Mute tune Resolution Auto 720p slow…" at bounding box center [245, 109] width 254 height 143
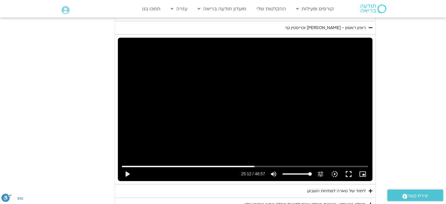
click at [333, 95] on div "Skip Ad 17:50 play_arrow 25:12 / 46:57 volume_up Mute tune Resolution Auto 720p…" at bounding box center [245, 109] width 254 height 143
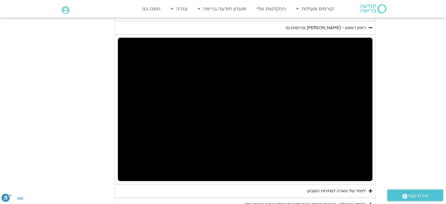
click at [333, 95] on div "Skip Ad 17:50 pause 25:12 / 46:57 volume_up Mute tune Resolution Auto 720p slow…" at bounding box center [245, 109] width 254 height 143
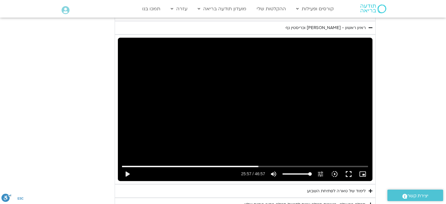
click at [265, 129] on div "Skip Ad 17:50 play_arrow 25:57 / 46:57 volume_up Mute tune Resolution Auto 720p…" at bounding box center [245, 109] width 254 height 143
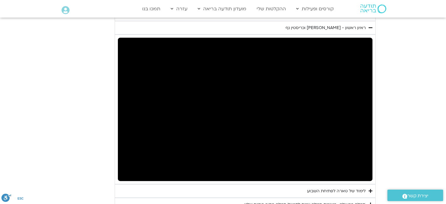
click at [265, 129] on div "Skip Ad 17:50 pause 25:59 / 46:57 volume_up Mute tune Resolution Auto 720p slow…" at bounding box center [245, 109] width 254 height 143
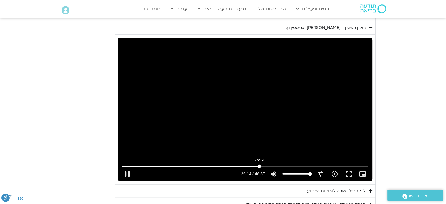
click at [259, 164] on input "Seek" at bounding box center [245, 166] width 246 height 4
click at [308, 136] on div "Skip Ad 27:19 play_arrow 26:14 / 46:57 volume_up Mute tune Resolution Auto 720p…" at bounding box center [245, 109] width 254 height 143
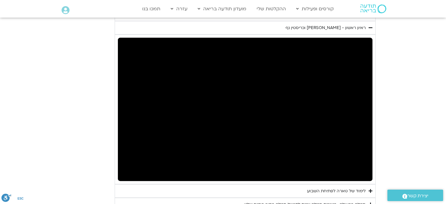
click at [308, 136] on div "Skip Ad 27:19 pause 26:16 / 46:57 volume_up Mute tune Resolution Auto 720p slow…" at bounding box center [245, 109] width 254 height 143
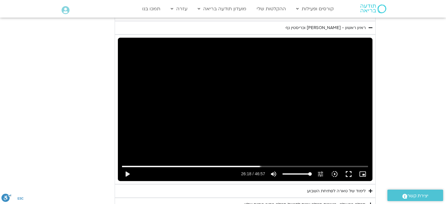
click at [310, 136] on div "Skip Ad 27:19 play_arrow 26:18 / 46:57 volume_up Mute tune Resolution Auto 720p…" at bounding box center [245, 109] width 254 height 143
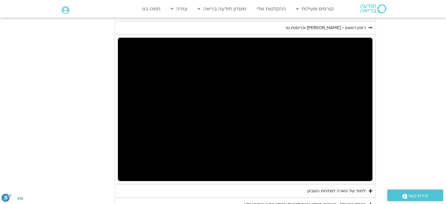
click at [314, 139] on div "Skip Ad 27:19 pause 26:22 / 46:57 volume_up Mute tune Resolution Auto 720p slow…" at bounding box center [245, 109] width 254 height 143
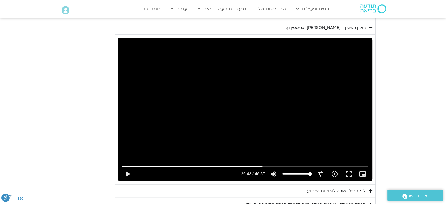
click at [314, 139] on div "Skip Ad 27:19 play_arrow 26:48 / 46:57 volume_up Mute tune Resolution Auto 720p…" at bounding box center [245, 109] width 254 height 143
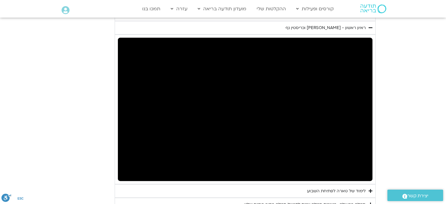
click at [314, 139] on div "Skip Ad 27:19 pause 26:48 / 46:57 volume_up Mute tune Resolution Auto 720p slow…" at bounding box center [245, 109] width 254 height 143
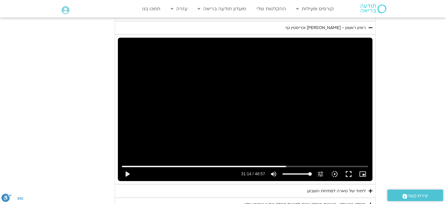
click at [322, 147] on div "Skip Ad 27:19 play_arrow 31:14 / 46:57 volume_up Mute tune Resolution Auto 720p…" at bounding box center [245, 109] width 254 height 143
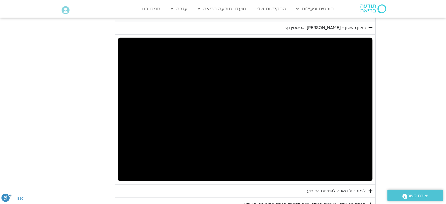
click at [322, 147] on div "Skip Ad 27:19 pause 31:17 / 46:57 volume_up Mute tune Resolution Auto 720p slow…" at bounding box center [245, 109] width 254 height 143
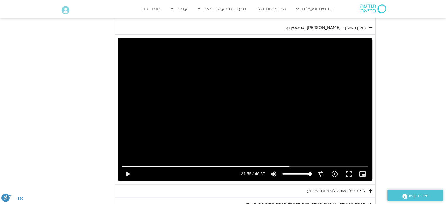
click at [322, 147] on div "Skip Ad 27:19 play_arrow 31:55 / 46:57 volume_up Mute tune Resolution Auto 720p…" at bounding box center [245, 109] width 254 height 143
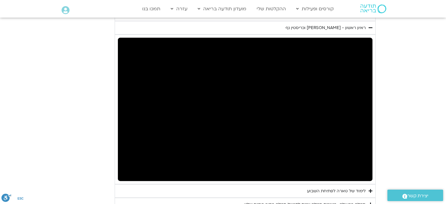
click at [322, 147] on div "Skip Ad 27:19 pause 31:55 / 46:57 volume_up Mute tune Resolution Auto 720p slow…" at bounding box center [245, 109] width 254 height 143
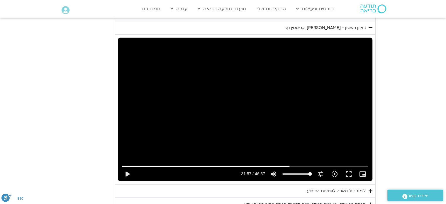
click at [322, 147] on div "Skip Ad 27:19 play_arrow 31:57 / 46:57 volume_up Mute tune Resolution Auto 720p…" at bounding box center [245, 109] width 254 height 143
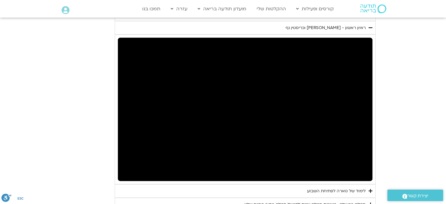
click at [322, 147] on div "Skip Ad 27:19 pause 31:57 / 46:57 volume_up Mute tune Resolution Auto 720p slow…" at bounding box center [245, 109] width 254 height 143
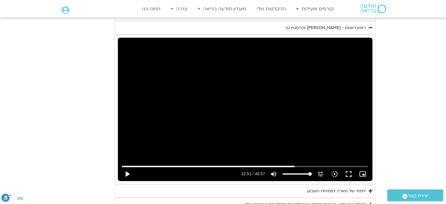
click at [322, 147] on div "Skip Ad 27:19 play_arrow 32:51 / 46:57 volume_up Mute tune Resolution Auto 720p…" at bounding box center [245, 109] width 254 height 143
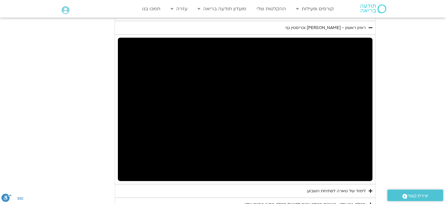
click at [322, 147] on div "Skip Ad 27:19 pause 32:51 / 46:57 volume_up Mute tune Resolution Auto 720p slow…" at bounding box center [245, 109] width 254 height 143
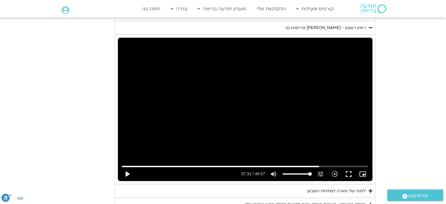
click at [322, 147] on div "Skip Ad 27:19 play_arrow 37:31 / 46:57 volume_up Mute tune Resolution Auto 720p…" at bounding box center [245, 109] width 254 height 143
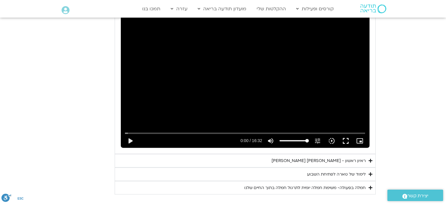
scroll to position [1120, 0]
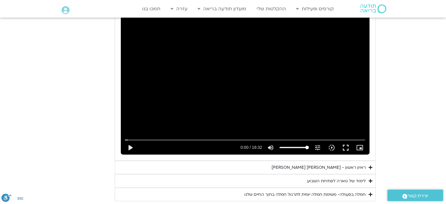
click at [318, 164] on div "ראיון ראשון - [PERSON_NAME] [PERSON_NAME]" at bounding box center [318, 167] width 94 height 7
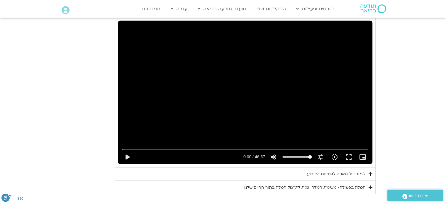
scroll to position [1267, 0]
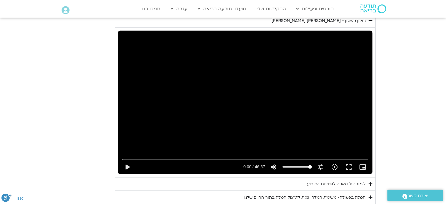
click at [282, 128] on div "Skip Ad 33:31 play_arrow 0:00 / 46:57 volume_up Mute tune Resolution Auto 720p …" at bounding box center [245, 102] width 254 height 143
click at [292, 132] on div "Skip Ad 33:31 pause 0:03 / 46:57 volume_up Mute tune Resolution Auto 720p slow_…" at bounding box center [245, 102] width 254 height 143
drag, startPoint x: 124, startPoint y: 150, endPoint x: 349, endPoint y: 158, distance: 224.8
click at [349, 158] on input "Seek" at bounding box center [245, 159] width 246 height 4
click at [325, 75] on div "Skip Ad 43:40 play_arrow 43:41 / 46:57 volume_up Mute tune Resolution Auto 720p…" at bounding box center [245, 102] width 254 height 143
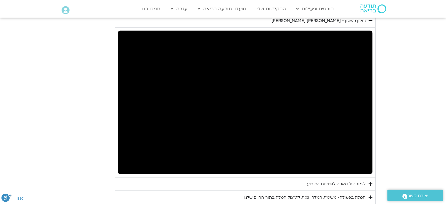
click at [325, 75] on div "Skip Ad 43:40 pause 43:43 / 46:57 volume_up Mute tune Resolution Auto 720p slow…" at bounding box center [245, 102] width 254 height 143
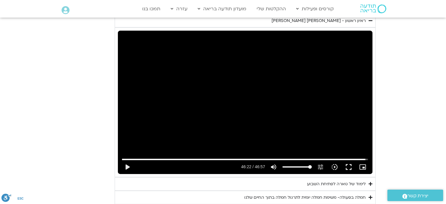
click at [325, 75] on div "Skip Ad 43:40 play_arrow 46:22 / 46:57 volume_up Mute tune Resolution Auto 720p…" at bounding box center [245, 102] width 254 height 143
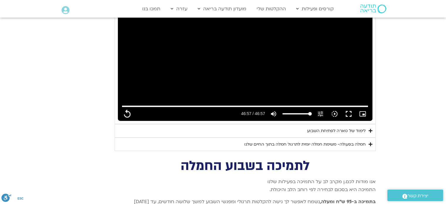
scroll to position [1325, 0]
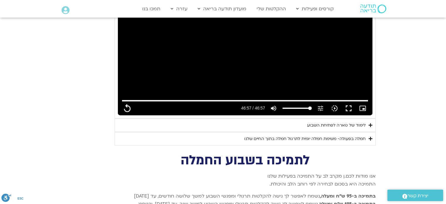
click at [329, 135] on div "חמלה בפעולה- משימת חמלה יומית לתרגול חמלה בתוך החיים שלנו" at bounding box center [304, 138] width 121 height 7
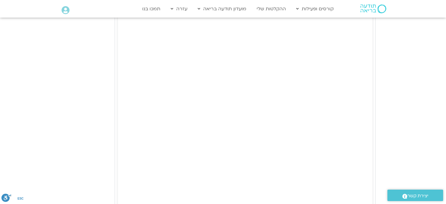
scroll to position [1448, 0]
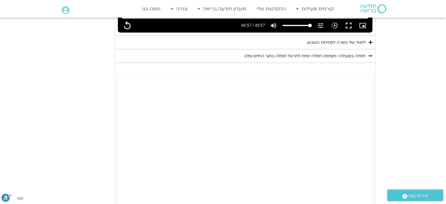
scroll to position [1390, 0]
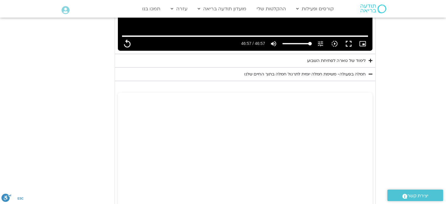
click at [347, 71] on div "חמלה בפעולה- משימת חמלה יומית לתרגול חמלה בתוך החיים שלנו" at bounding box center [304, 74] width 121 height 7
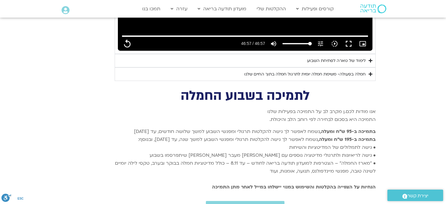
click at [347, 71] on div "חמלה בפעולה- משימת חמלה יומית לתרגול חמלה בתוך החיים שלנו" at bounding box center [304, 74] width 121 height 7
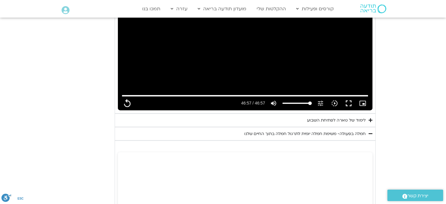
scroll to position [1331, 0]
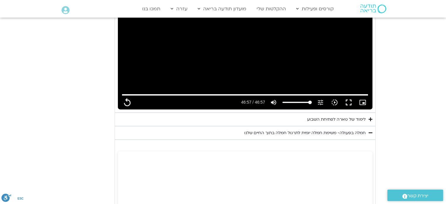
click at [326, 116] on div "לימוד של טארה לפתיחת השבוע" at bounding box center [336, 119] width 59 height 7
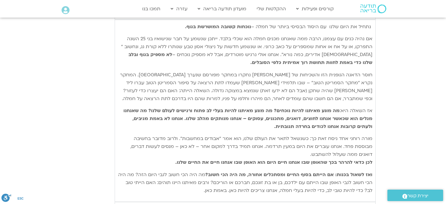
scroll to position [1472, 0]
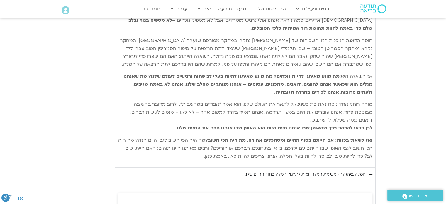
drag, startPoint x: 370, startPoint y: 64, endPoint x: 206, endPoint y: 149, distance: 184.2
click at [206, 149] on div "נתחיל את היום שלנו עם היסוד הבסיסי ביותר של חמלה – נוכחות קשובה המושרשת בגוף. א…" at bounding box center [245, 74] width 254 height 171
copy div "lorem ip dolo sita co adipi elitse doeiu te inci – utlabo etdol magnaal enim. a…"
click at [398, 72] on section "יום ראשון - חמלה עצמית השבוע שלנו מתחיל מהבסיס, תרגול של חמלה עצמית – נוכחת וקש…" at bounding box center [223, 58] width 446 height 1003
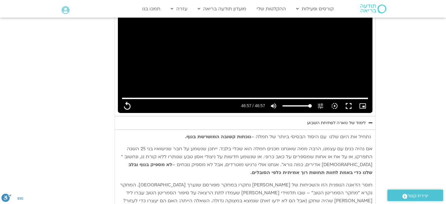
scroll to position [1325, 0]
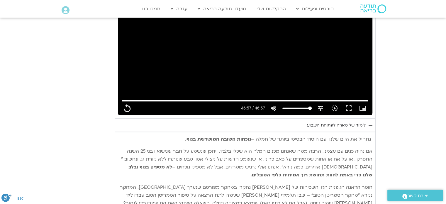
click at [338, 122] on div "לימוד של טארה לפתיחת השבוע" at bounding box center [336, 125] width 59 height 7
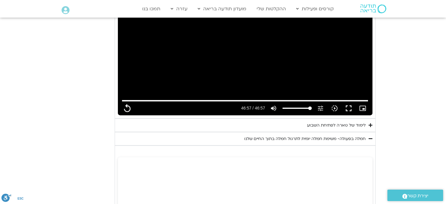
click at [338, 122] on div "לימוד של טארה לפתיחת השבוע" at bounding box center [336, 125] width 59 height 7
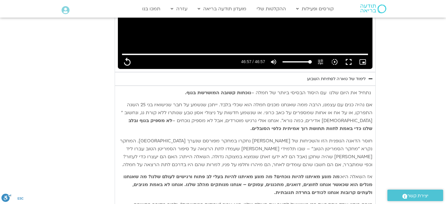
scroll to position [1354, 0]
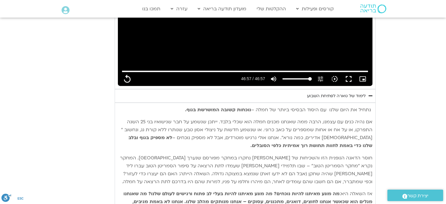
type input "2817.733333"
